Goal: Find specific page/section: Find specific page/section

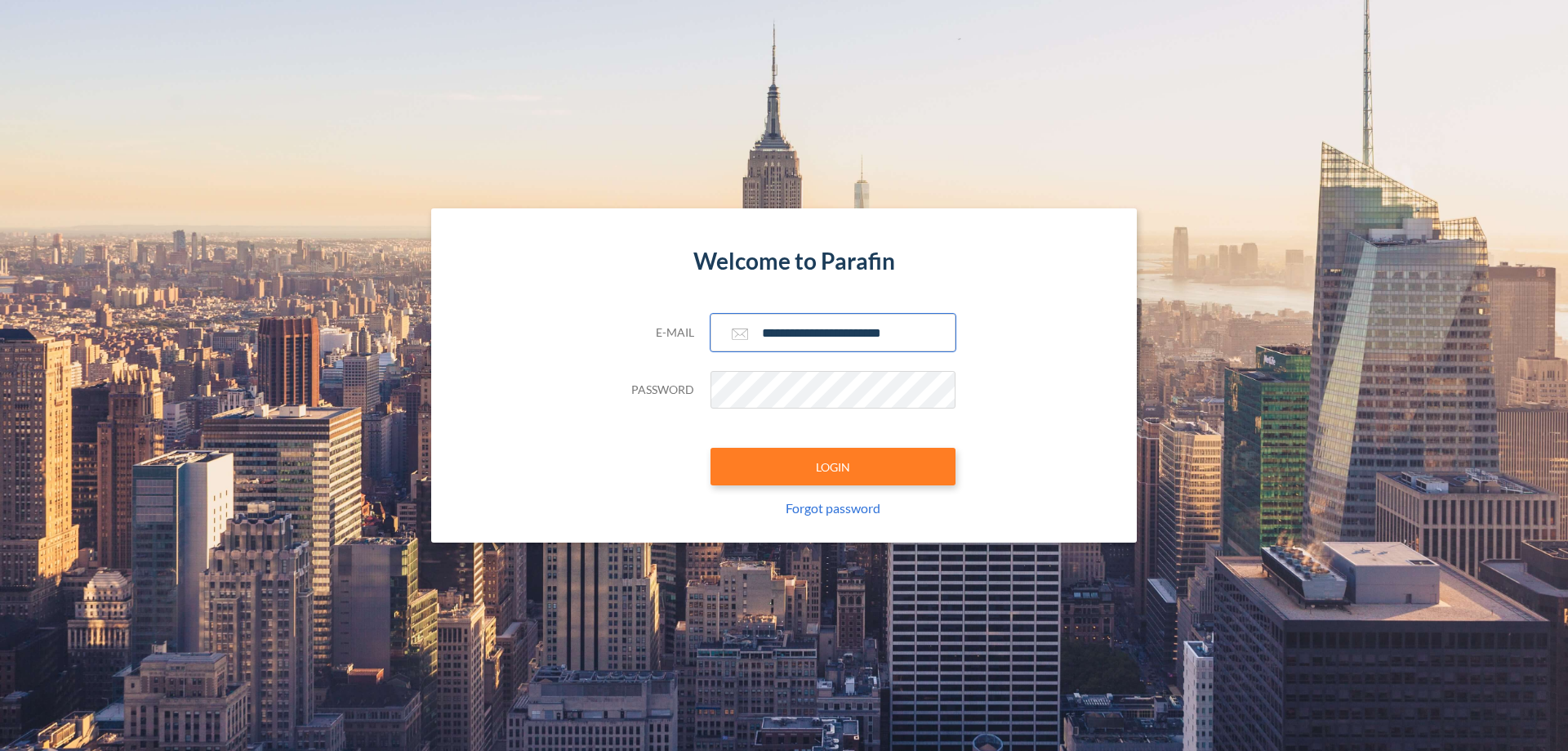
type input "**********"
click at [833, 466] on button "LOGIN" at bounding box center [833, 467] width 245 height 38
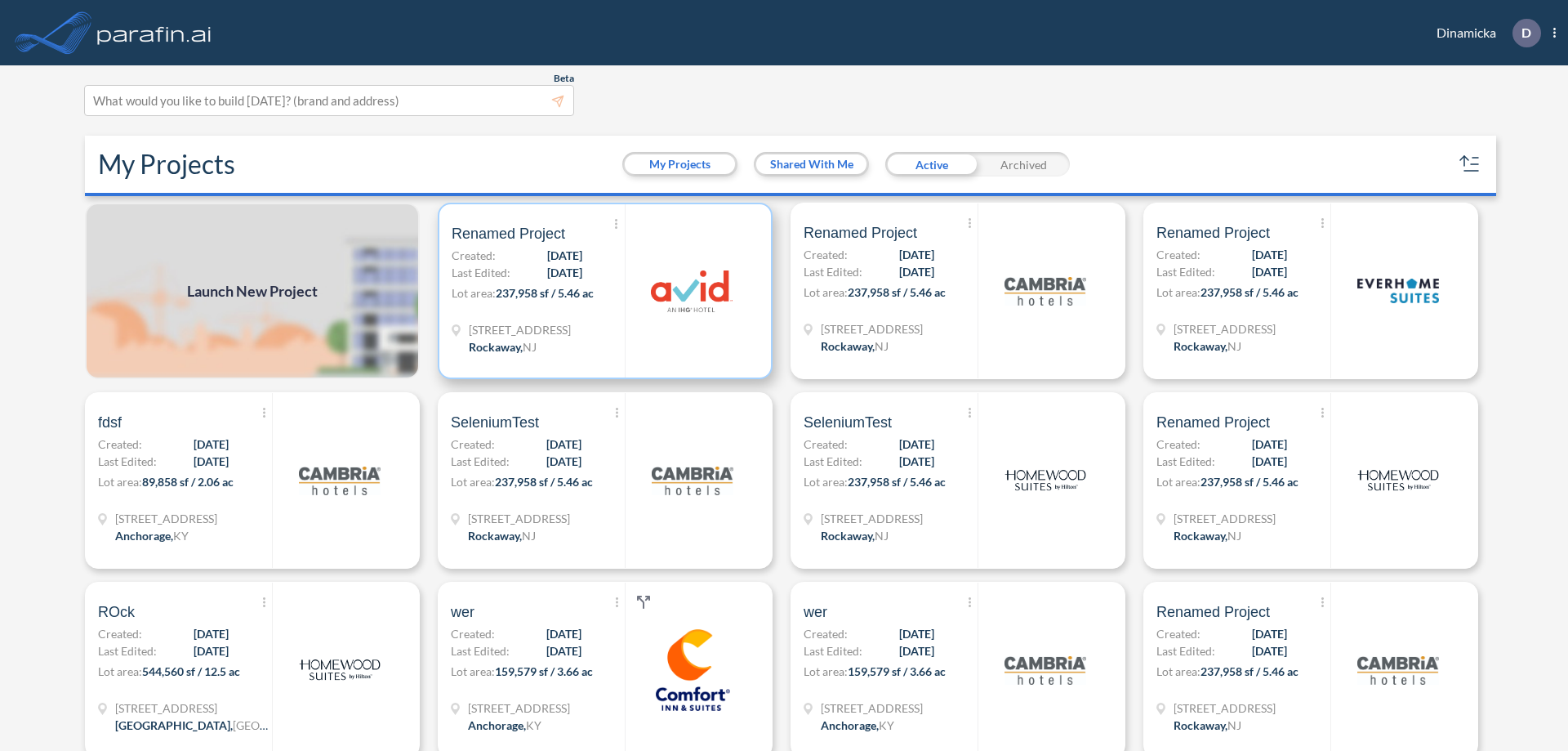
scroll to position [4, 0]
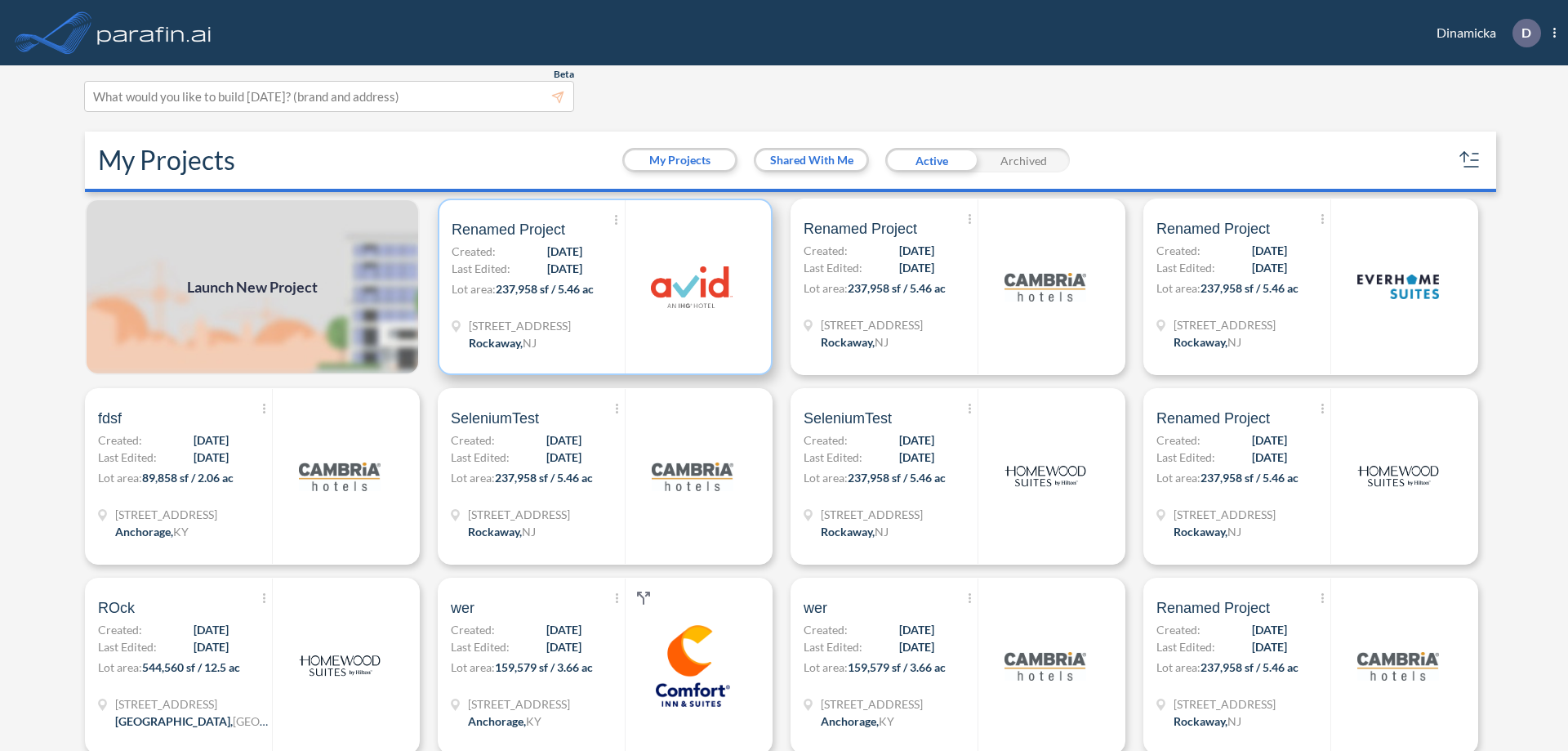
click at [602, 287] on p "Lot area: 237,958 sf / 5.46 ac" at bounding box center [538, 292] width 173 height 24
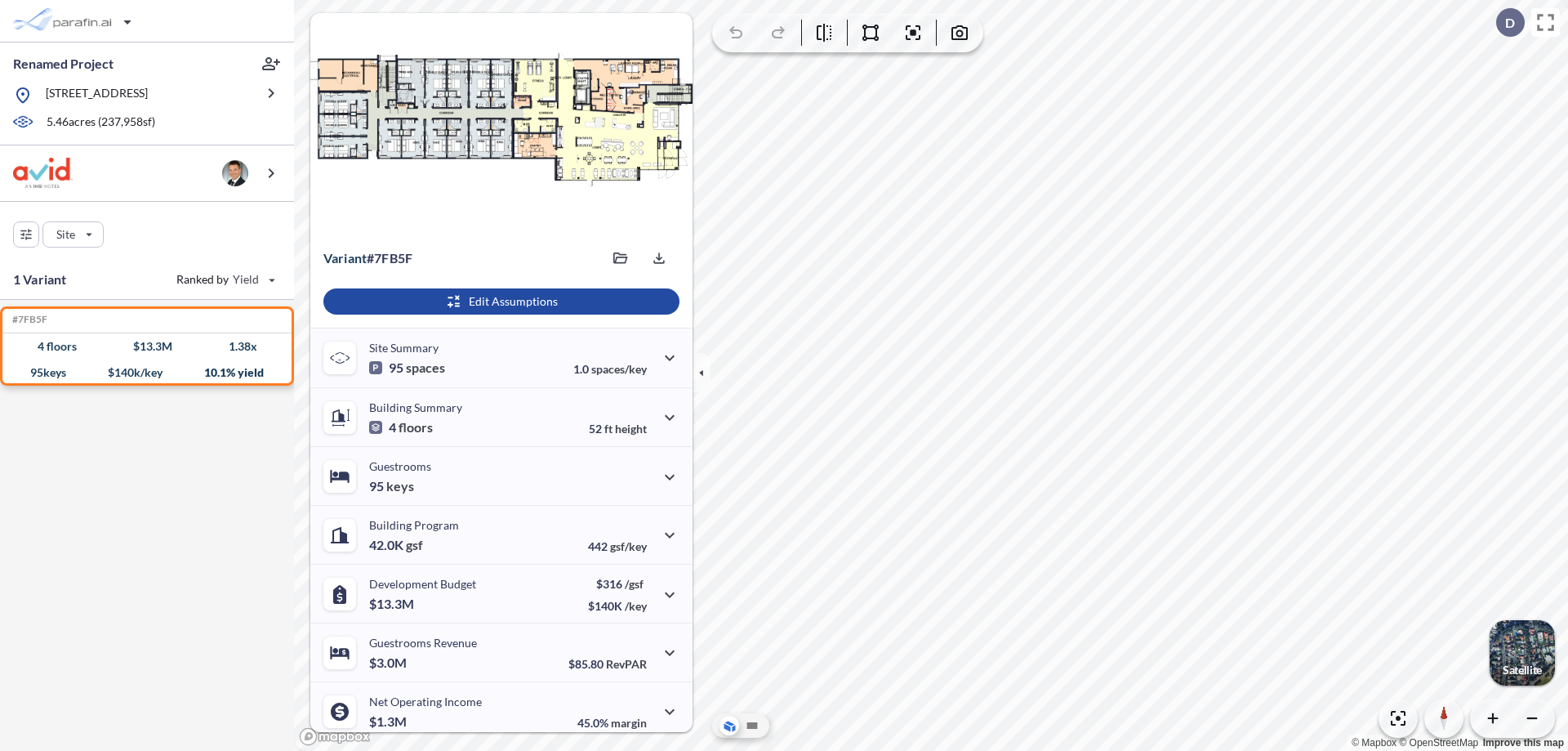
scroll to position [68, 0]
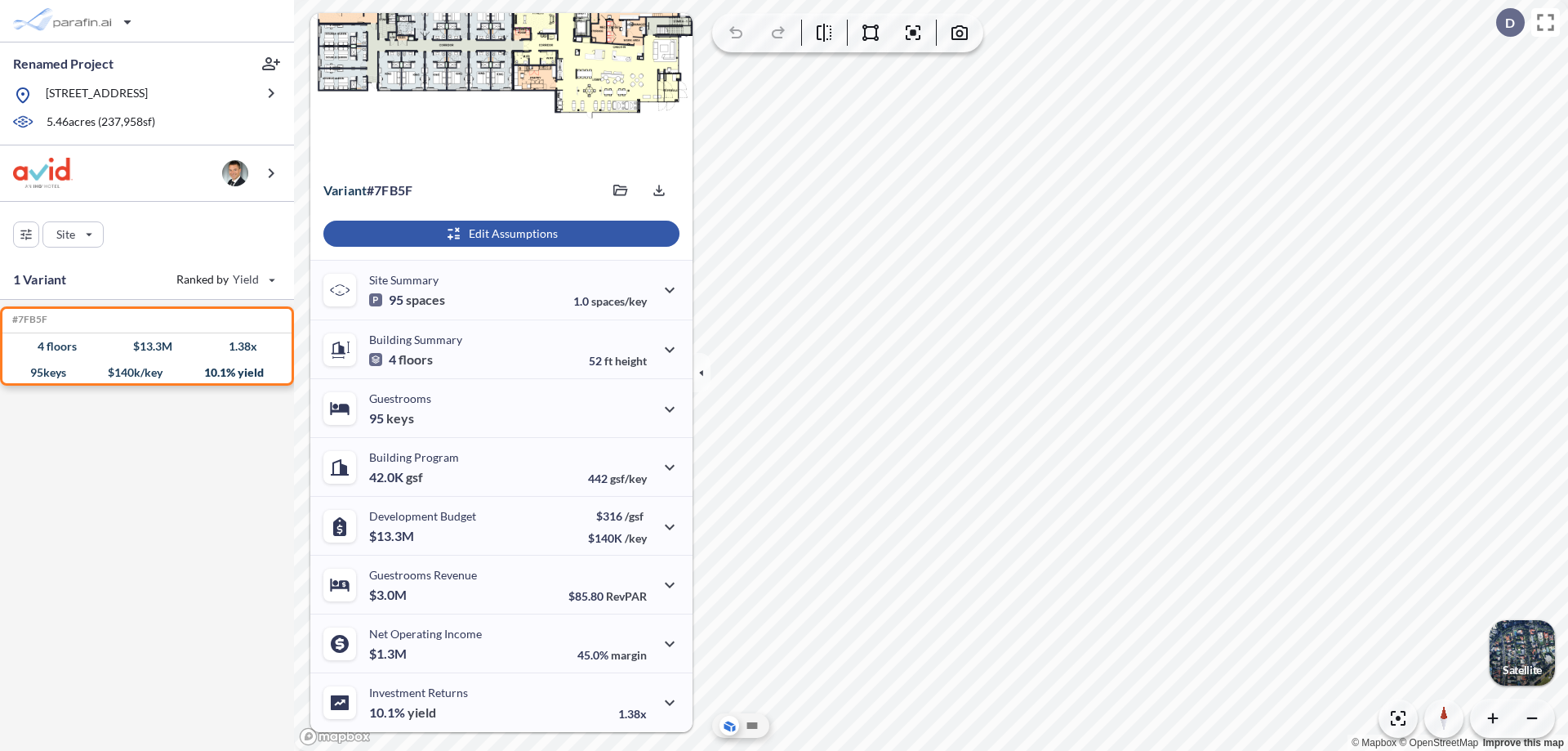
click at [499, 234] on div "button" at bounding box center [502, 234] width 356 height 26
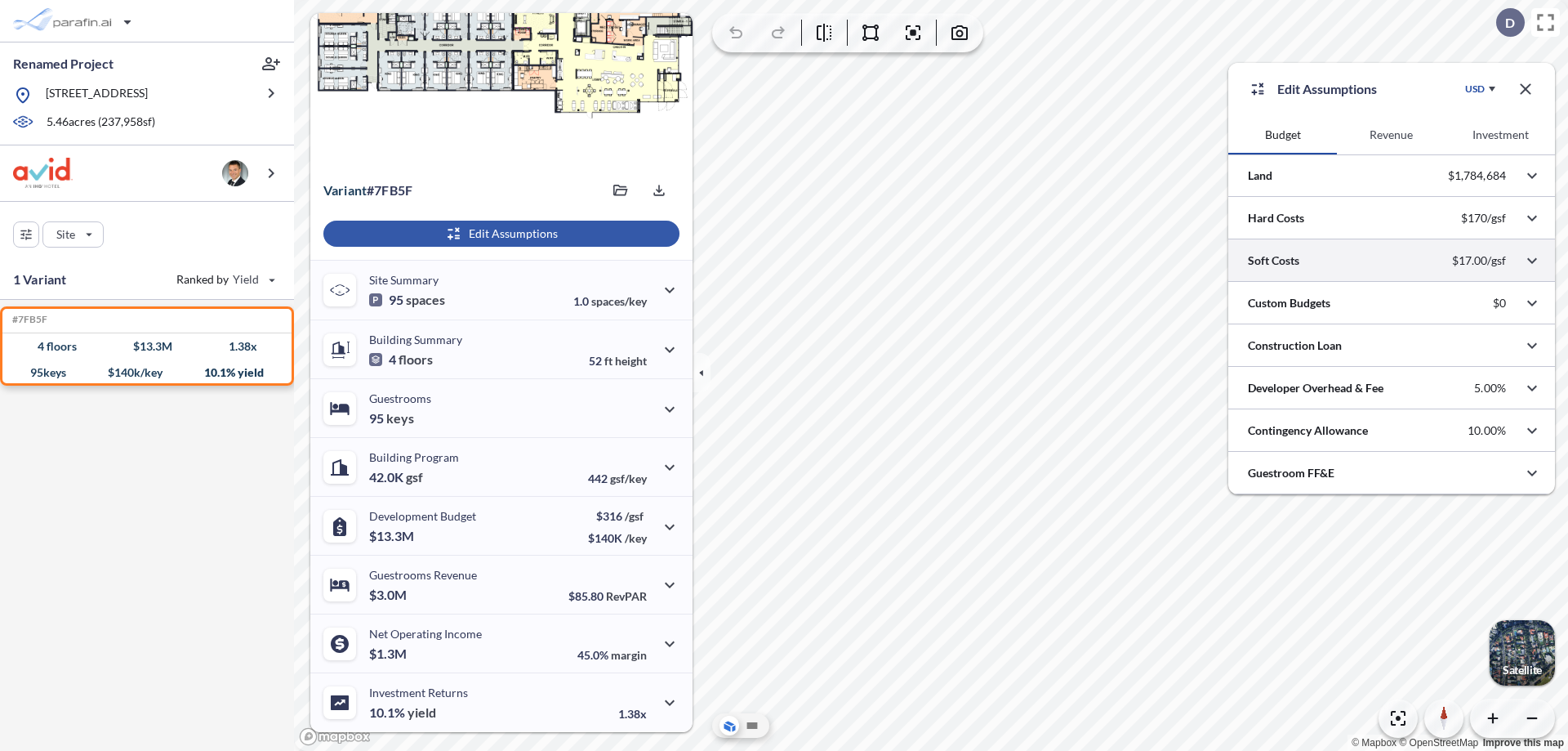
click at [1392, 260] on div at bounding box center [1392, 260] width 327 height 42
